Goal: Information Seeking & Learning: Learn about a topic

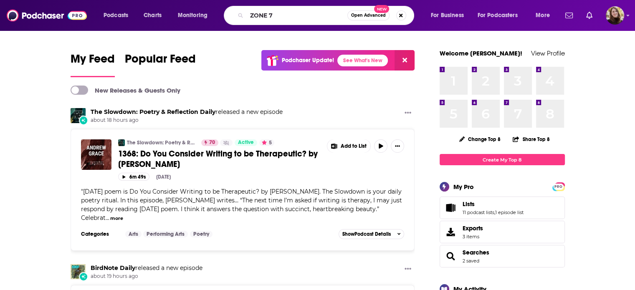
type input "ZONE 7"
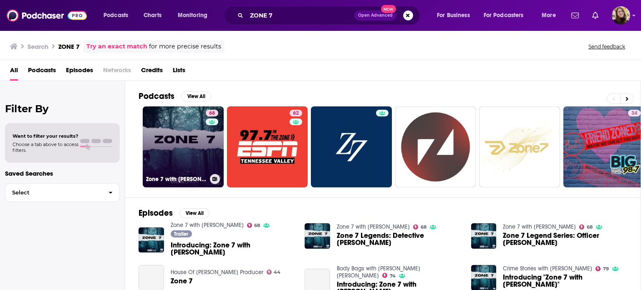
click at [190, 154] on link "68 Zone 7 with [PERSON_NAME]" at bounding box center [183, 146] width 81 height 81
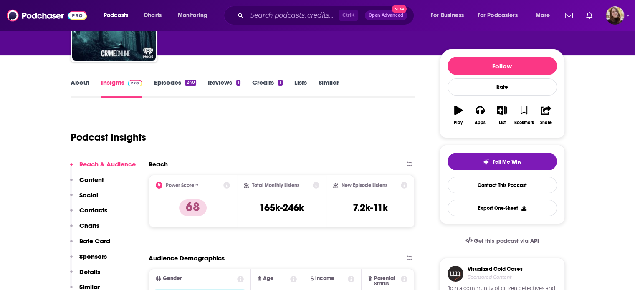
scroll to position [84, 0]
